Goal: Obtain resource: Download file/media

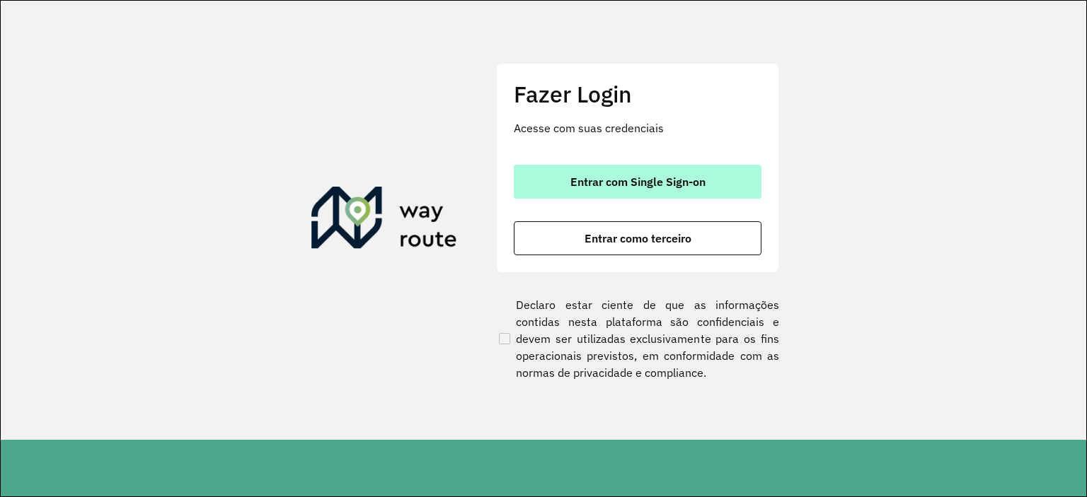
click at [647, 187] on span "Entrar com Single Sign-on" at bounding box center [637, 181] width 135 height 11
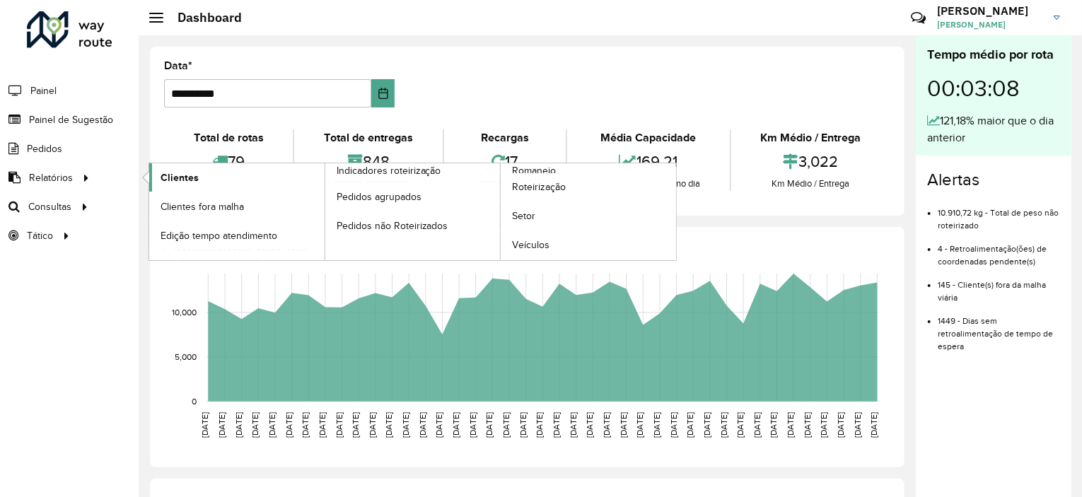
click at [204, 178] on link "Clientes" at bounding box center [236, 177] width 175 height 28
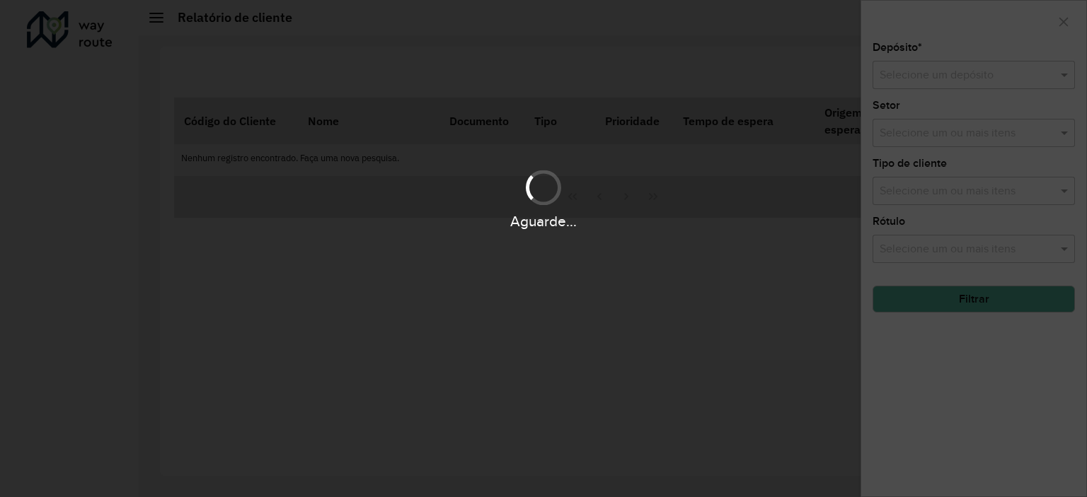
click at [59, 144] on div "Aguarde..." at bounding box center [543, 248] width 1087 height 497
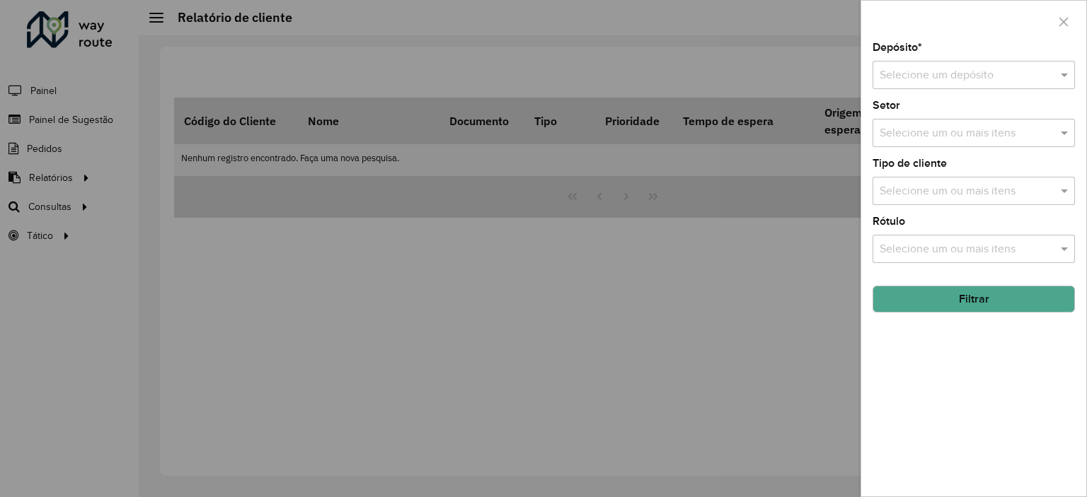
click at [446, 175] on div at bounding box center [543, 248] width 1087 height 497
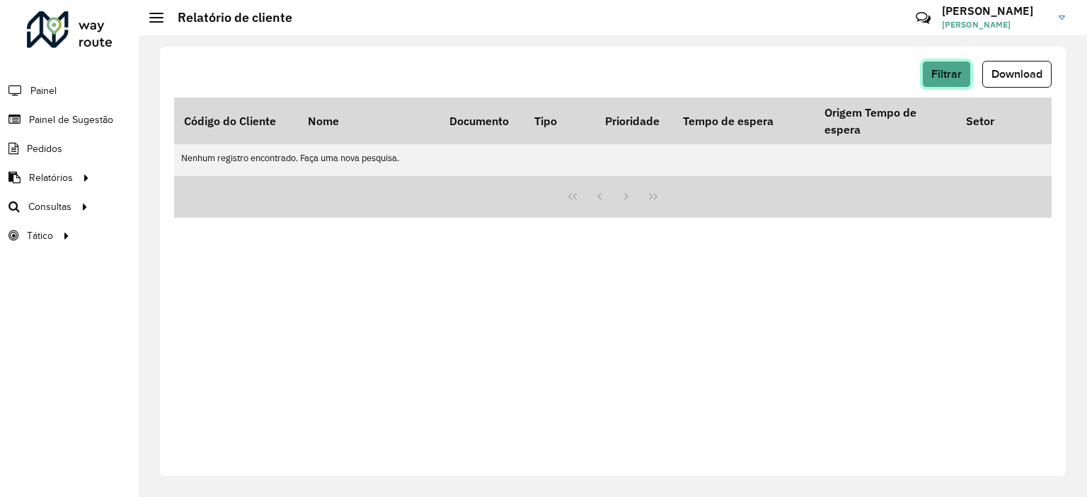
click at [931, 74] on span "Filtrar" at bounding box center [946, 74] width 30 height 12
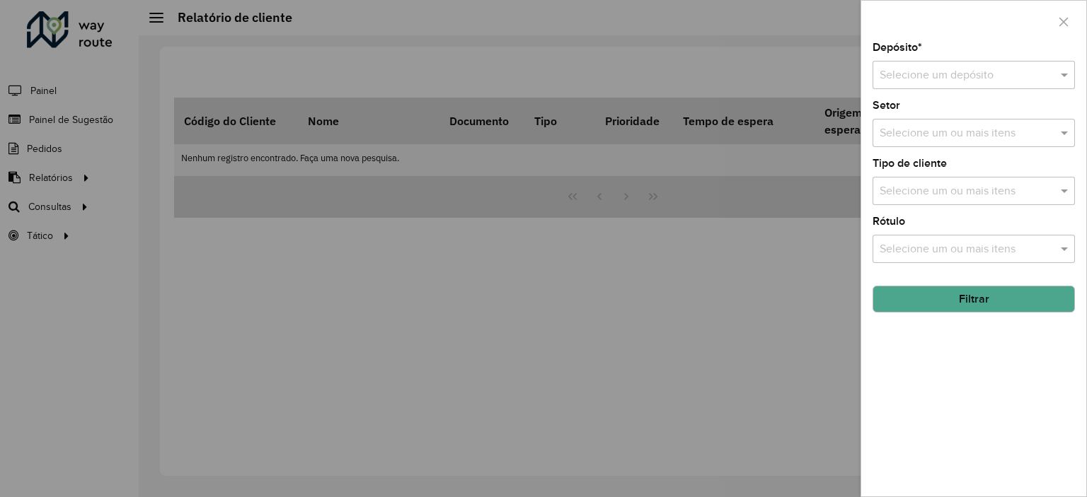
click at [980, 67] on input "text" at bounding box center [959, 75] width 160 height 17
click at [969, 124] on div "CDD São Cristovão" at bounding box center [973, 116] width 201 height 24
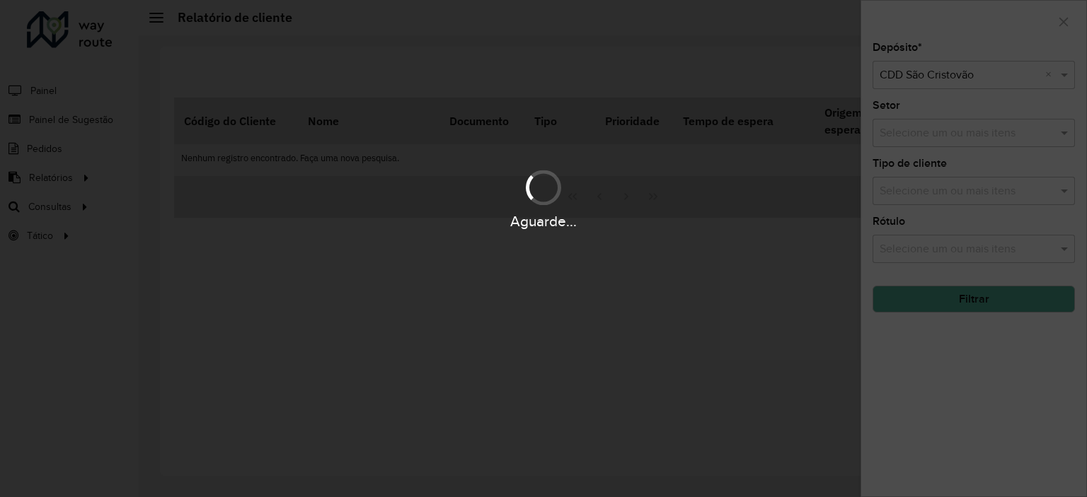
click at [966, 135] on div "Aguarde..." at bounding box center [543, 248] width 1087 height 497
click at [643, 76] on div "Aguarde..." at bounding box center [543, 248] width 1087 height 497
click at [669, 271] on div "Aguarde..." at bounding box center [543, 248] width 1087 height 497
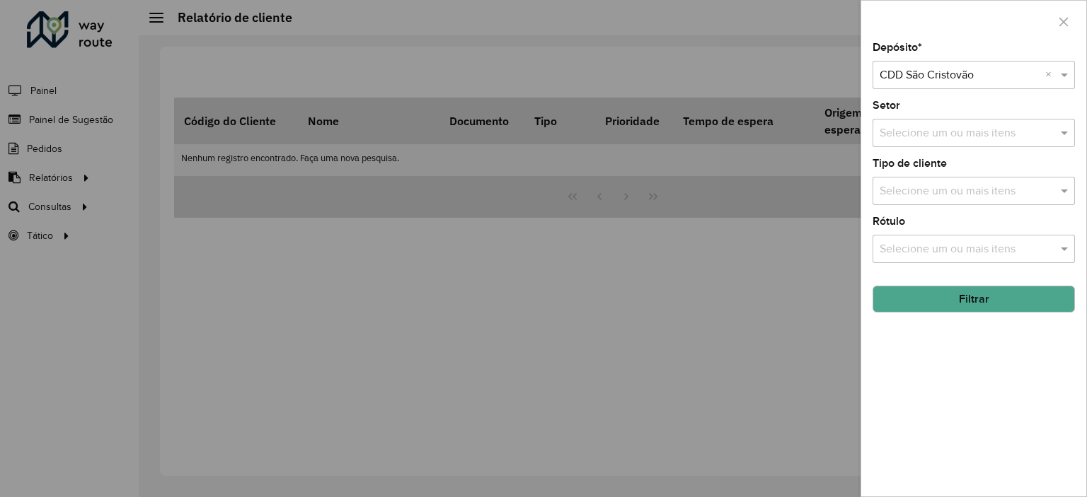
click at [987, 135] on input "text" at bounding box center [966, 133] width 181 height 17
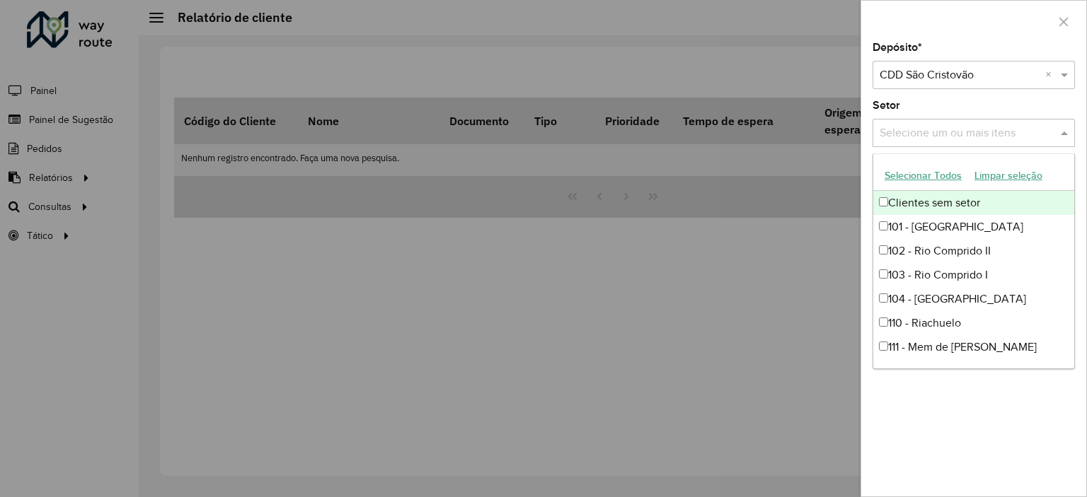
click at [934, 170] on button "Selecionar Todos" at bounding box center [923, 176] width 90 height 22
click at [1016, 122] on div "Selecione um ou mais itens 76 itens selecionados" at bounding box center [958, 132] width 173 height 25
click at [999, 108] on div "Setor Selecione um ou mais itens 76 itens selecionados ×" at bounding box center [973, 123] width 202 height 47
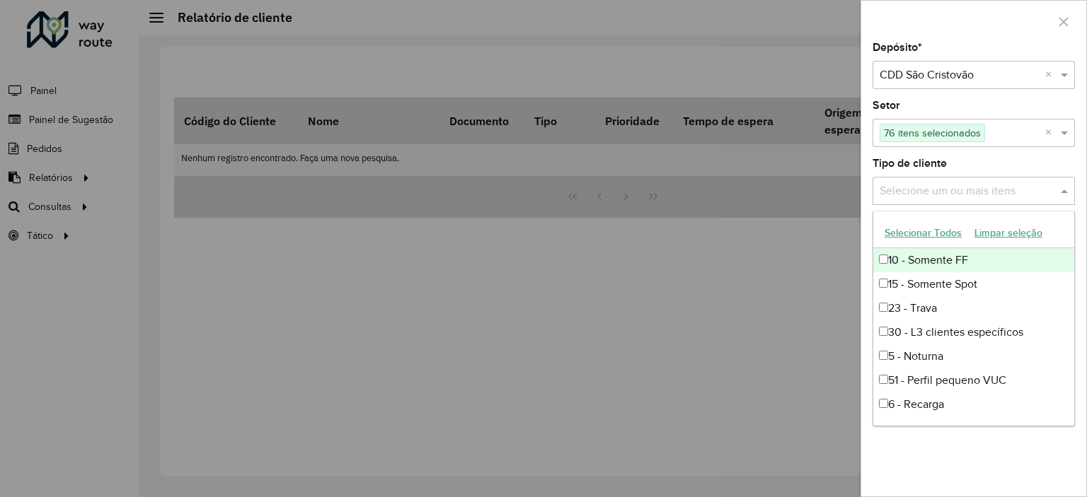
click at [993, 189] on input "text" at bounding box center [966, 191] width 181 height 17
click at [931, 228] on button "Selecionar Todos" at bounding box center [923, 233] width 90 height 22
click at [983, 96] on div "Depósito * Selecione um depósito × CDD São Cristovão × Setor Selecione um ou ma…" at bounding box center [973, 269] width 225 height 454
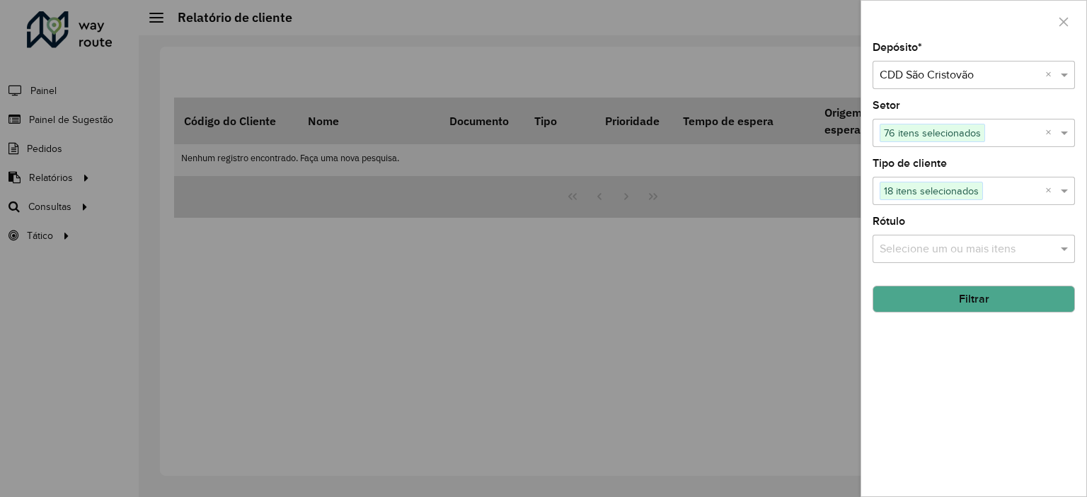
click at [992, 241] on input "text" at bounding box center [966, 249] width 181 height 17
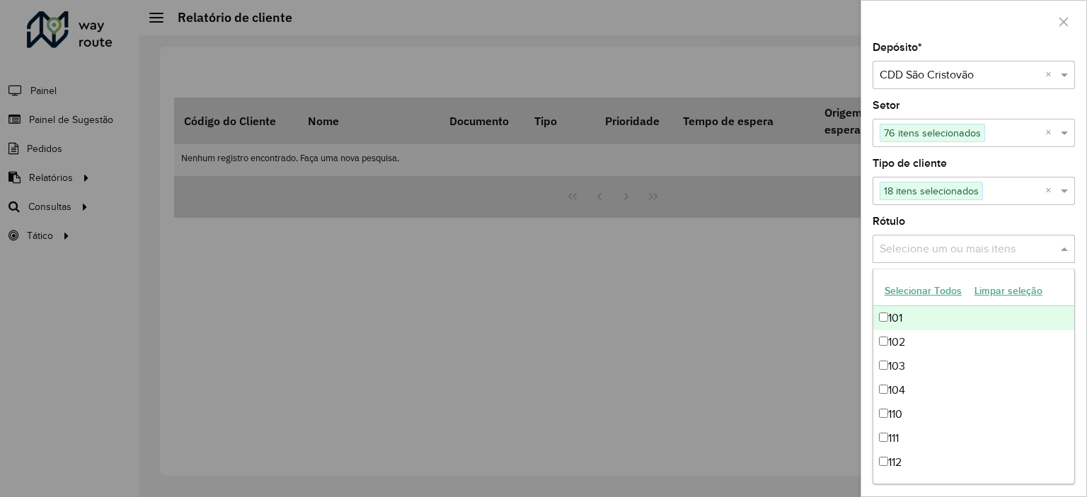
drag, startPoint x: 935, startPoint y: 287, endPoint x: 939, endPoint y: 267, distance: 20.1
click at [935, 288] on button "Selecionar Todos" at bounding box center [923, 291] width 90 height 22
click at [976, 157] on div "Depósito * Selecione um depósito × CDD São Cristovão × Setor Selecione um ou ma…" at bounding box center [973, 269] width 225 height 454
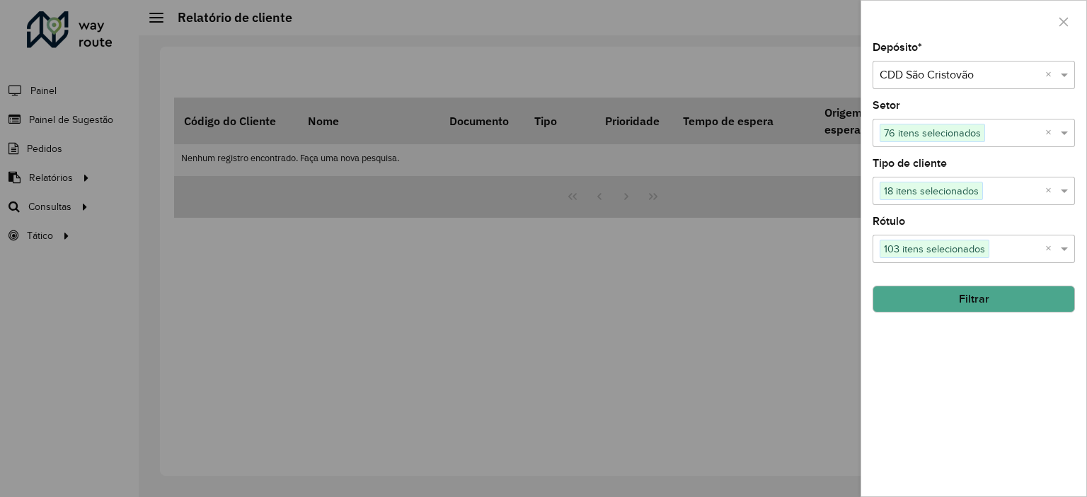
click at [971, 294] on button "Filtrar" at bounding box center [973, 299] width 202 height 27
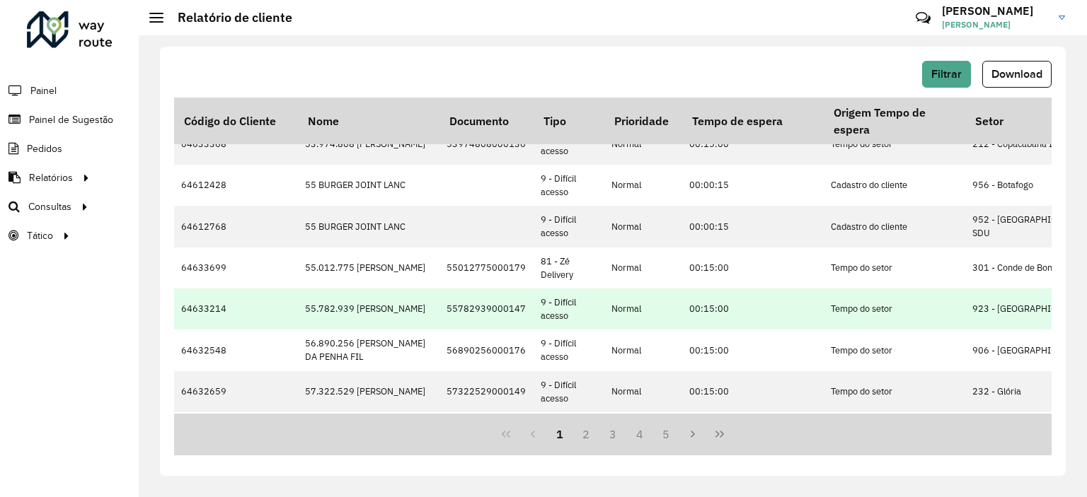
scroll to position [541, 0]
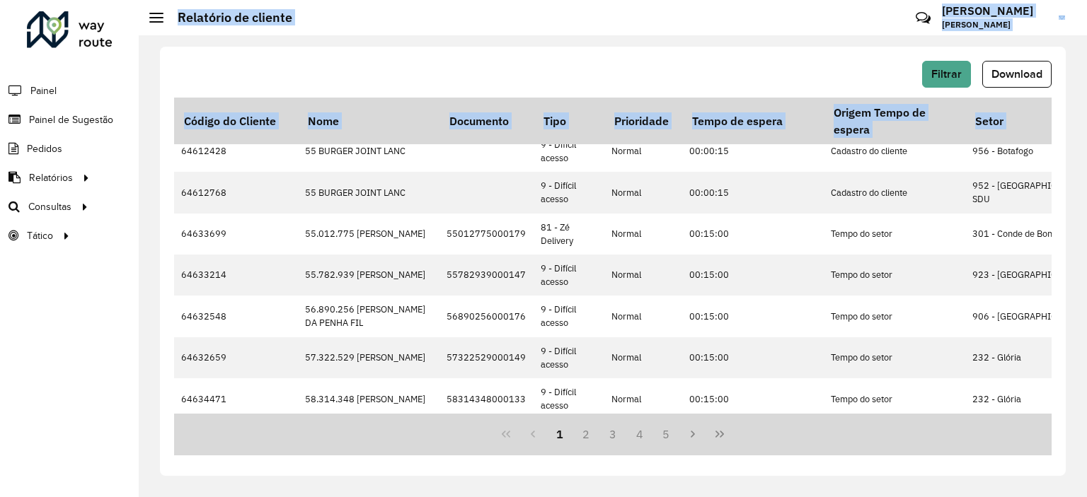
drag, startPoint x: 325, startPoint y: 408, endPoint x: 130, endPoint y: 390, distance: 195.4
click at [130, 390] on div "Roteirizador AmbevTech Painel Painel de Sugestão Pedidos Relatórios Clientes Cl…" at bounding box center [543, 248] width 1087 height 497
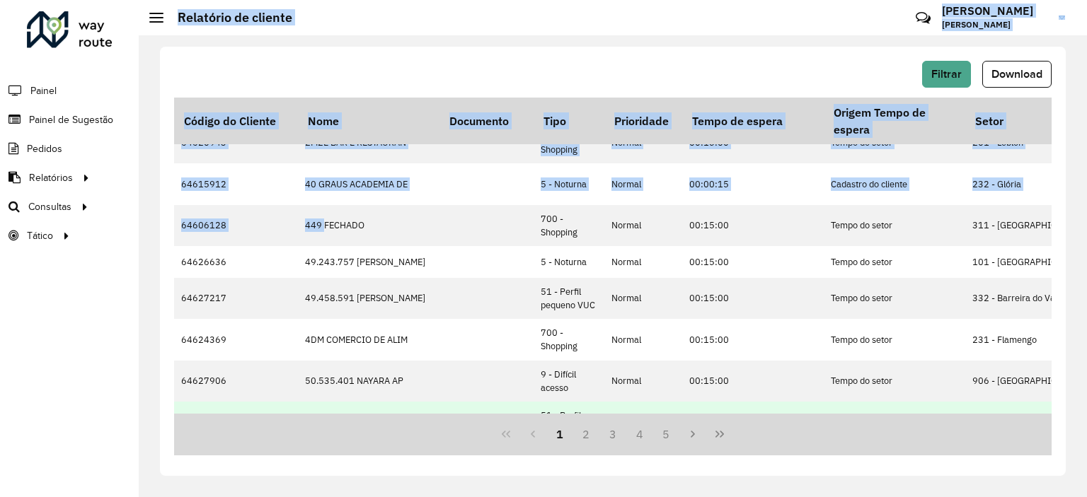
scroll to position [0, 0]
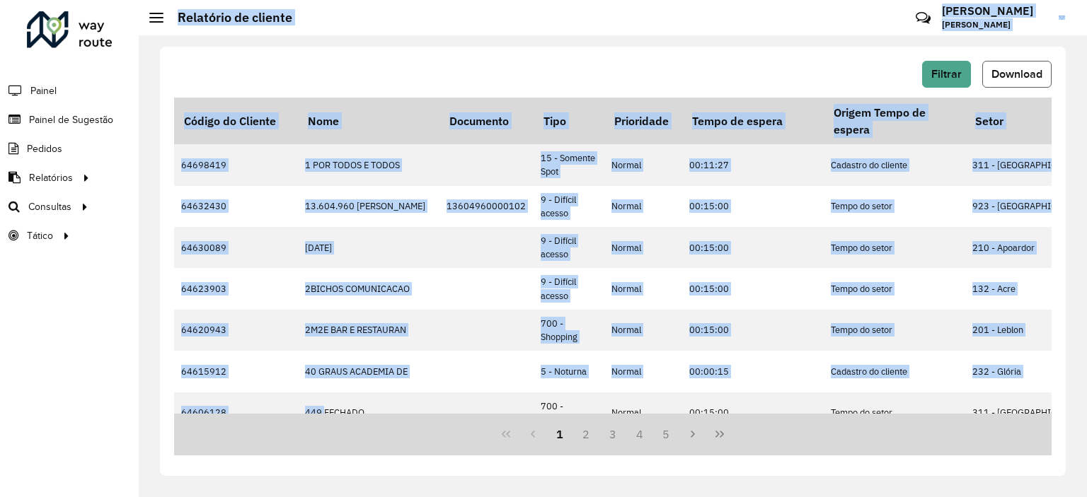
click at [1039, 68] on span "Download" at bounding box center [1016, 74] width 51 height 12
click at [478, 204] on td "13604960000102" at bounding box center [486, 206] width 94 height 41
